Goal: Navigation & Orientation: Find specific page/section

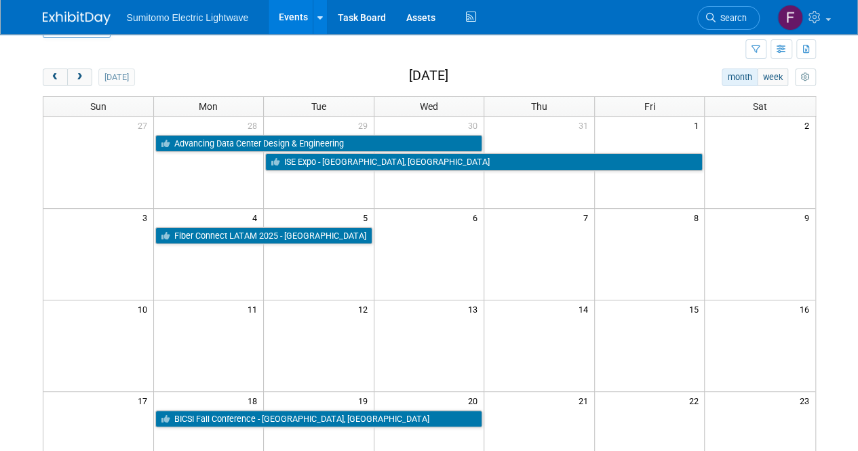
scroll to position [35, 0]
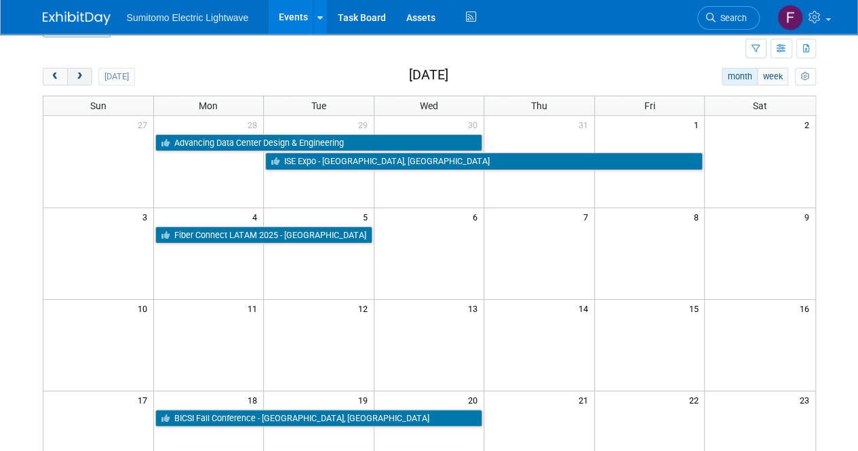
click at [75, 73] on span "next" at bounding box center [80, 77] width 10 height 9
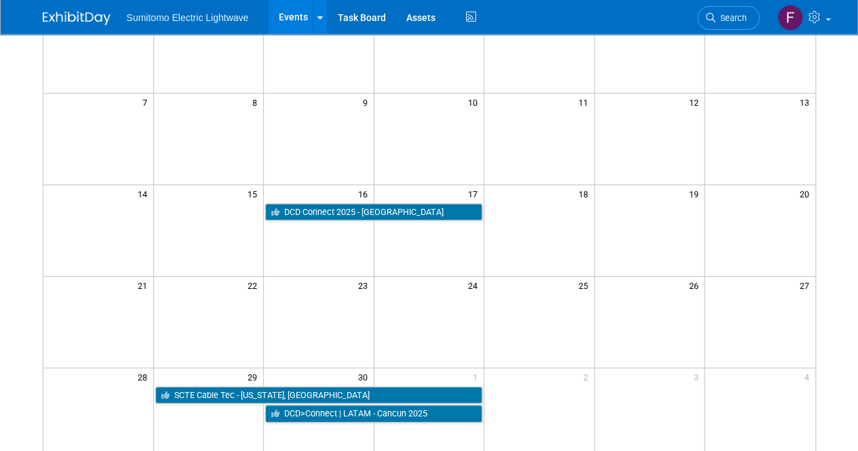
scroll to position [0, 0]
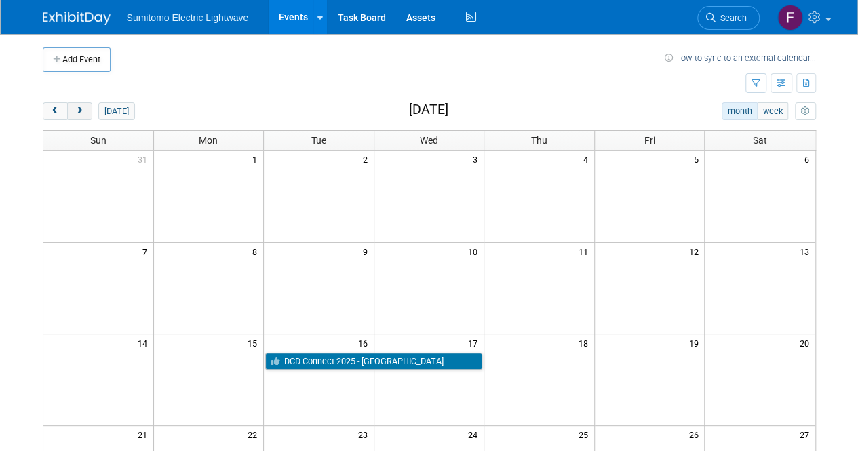
click at [79, 105] on button "next" at bounding box center [79, 111] width 25 height 18
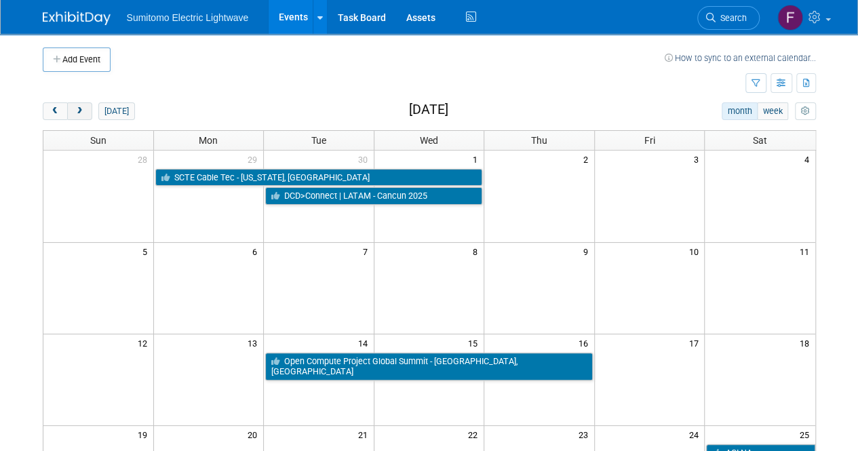
click at [83, 117] on button "next" at bounding box center [79, 111] width 25 height 18
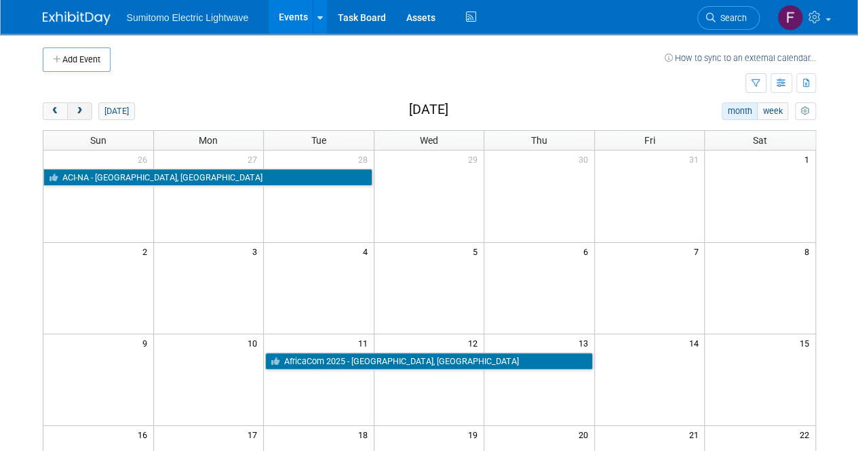
click at [83, 113] on span "next" at bounding box center [80, 111] width 10 height 9
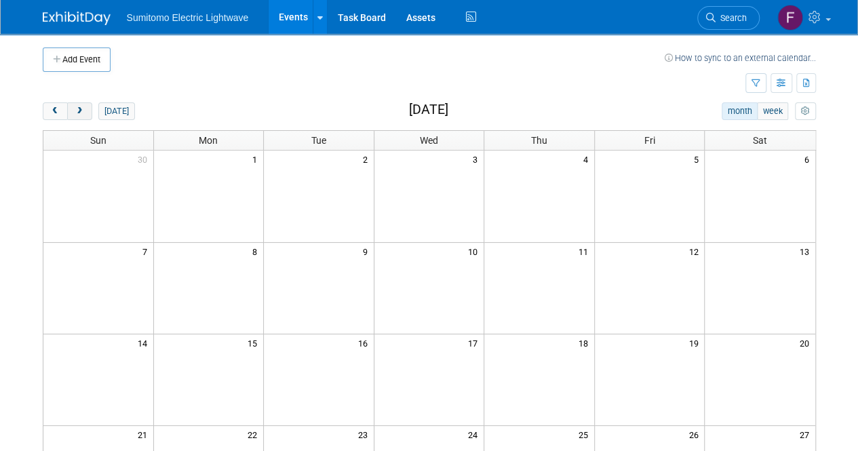
click at [78, 108] on span "next" at bounding box center [80, 111] width 10 height 9
click at [77, 102] on button "next" at bounding box center [79, 111] width 25 height 18
click at [83, 108] on span "next" at bounding box center [80, 111] width 10 height 9
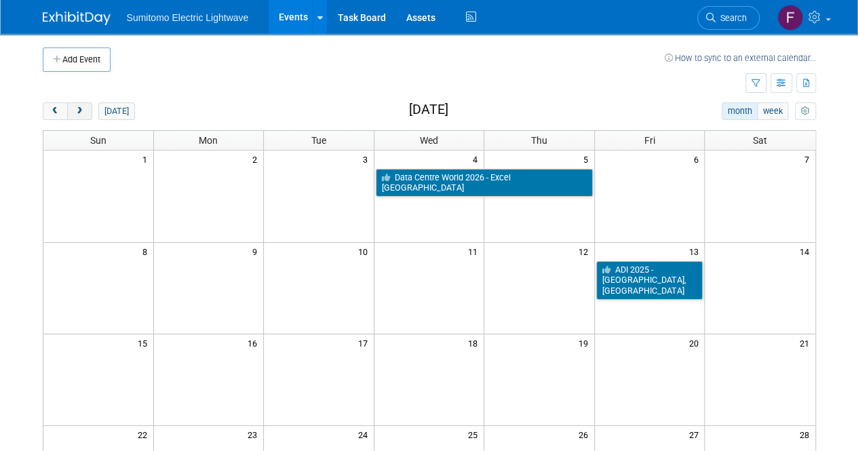
click at [78, 113] on span "next" at bounding box center [80, 111] width 10 height 9
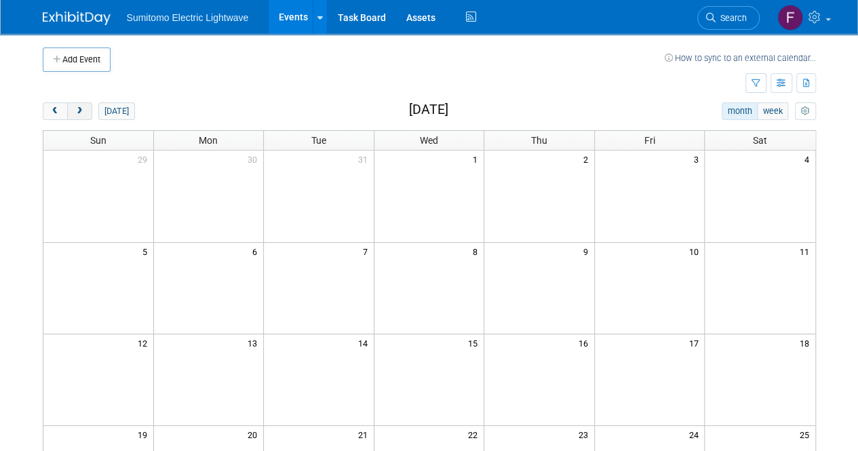
click at [68, 112] on button "next" at bounding box center [79, 111] width 25 height 18
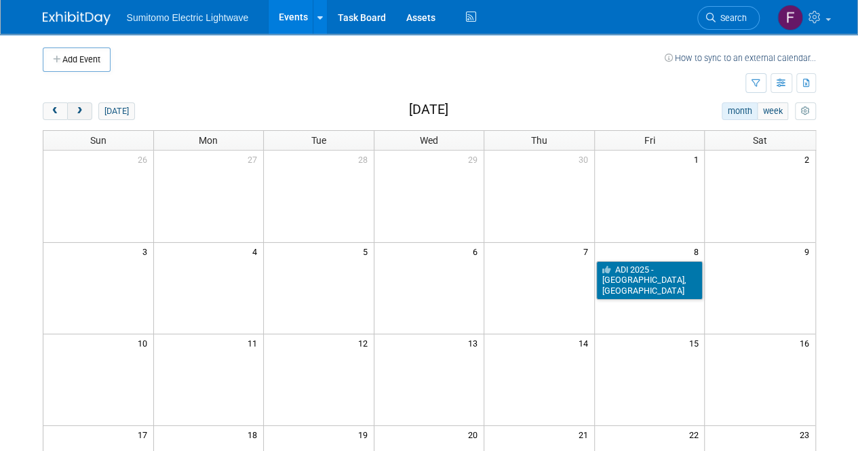
click at [77, 107] on span "next" at bounding box center [80, 111] width 10 height 9
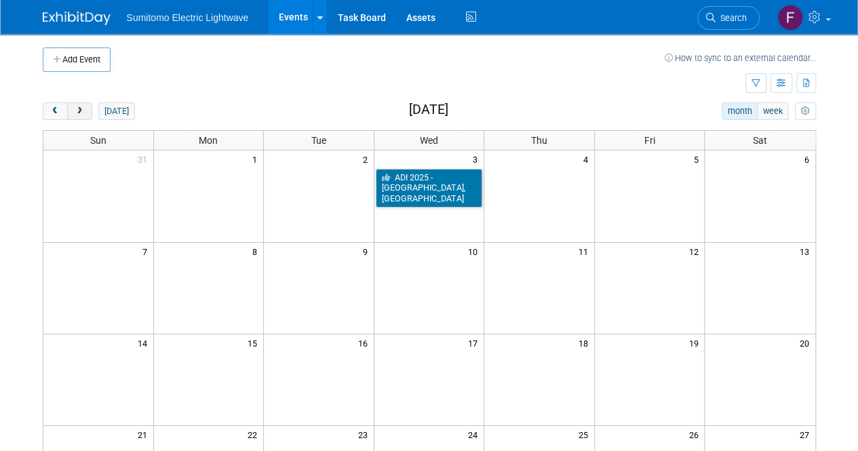
click at [77, 107] on span "next" at bounding box center [80, 111] width 10 height 9
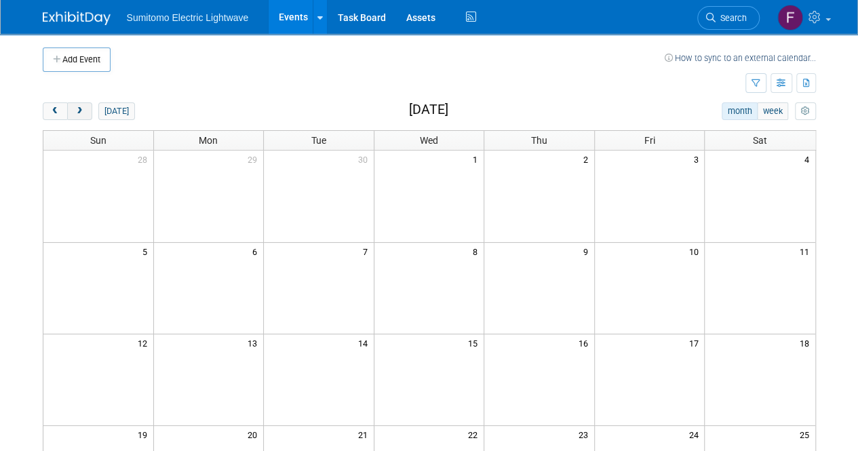
click at [75, 108] on span "next" at bounding box center [80, 111] width 10 height 9
click at [55, 111] on span "prev" at bounding box center [55, 111] width 10 height 9
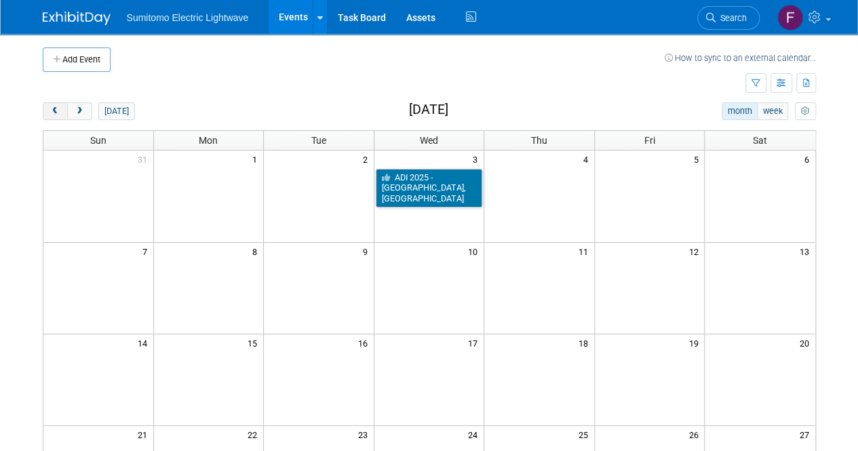
click at [55, 111] on span "prev" at bounding box center [55, 111] width 10 height 9
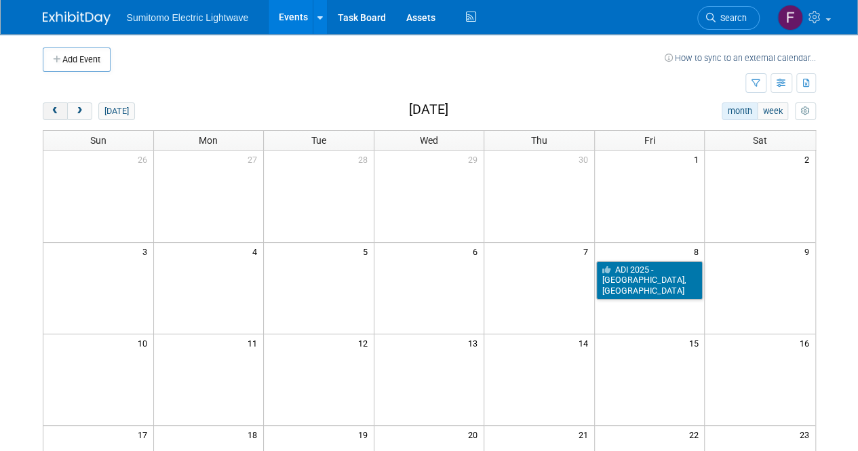
click at [55, 111] on span "prev" at bounding box center [55, 111] width 10 height 9
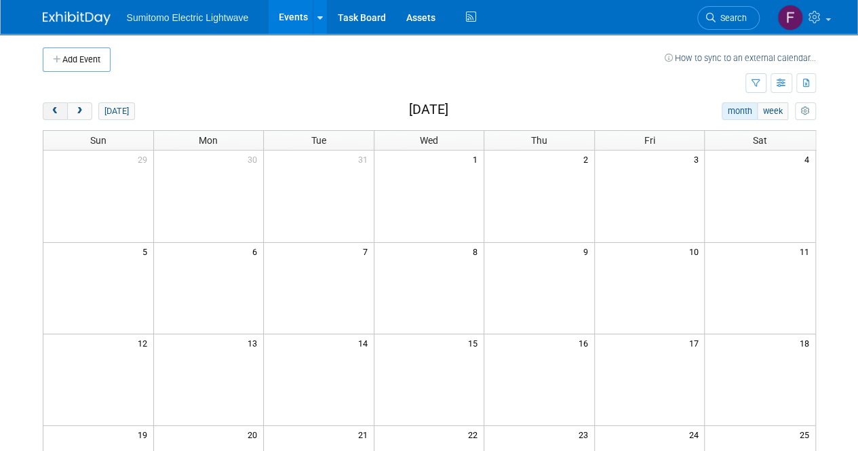
click at [55, 111] on span "prev" at bounding box center [55, 111] width 10 height 9
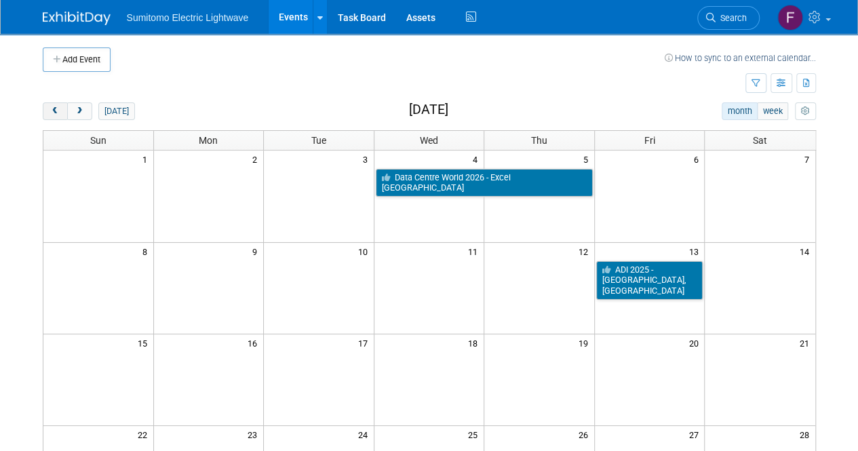
click at [55, 111] on span "prev" at bounding box center [55, 111] width 10 height 9
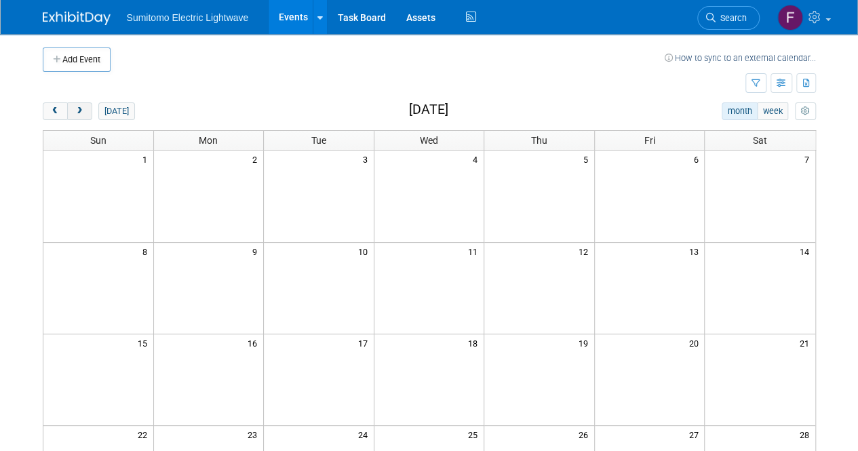
click at [79, 113] on span "next" at bounding box center [80, 111] width 10 height 9
